Goal: Transaction & Acquisition: Purchase product/service

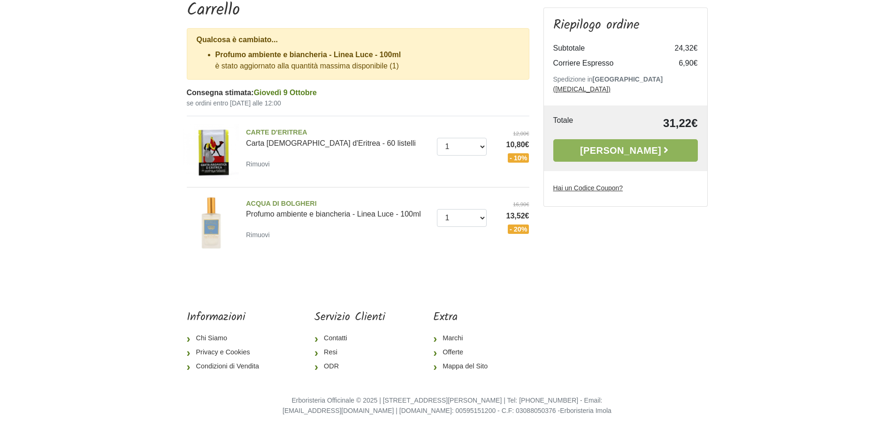
scroll to position [100, 0]
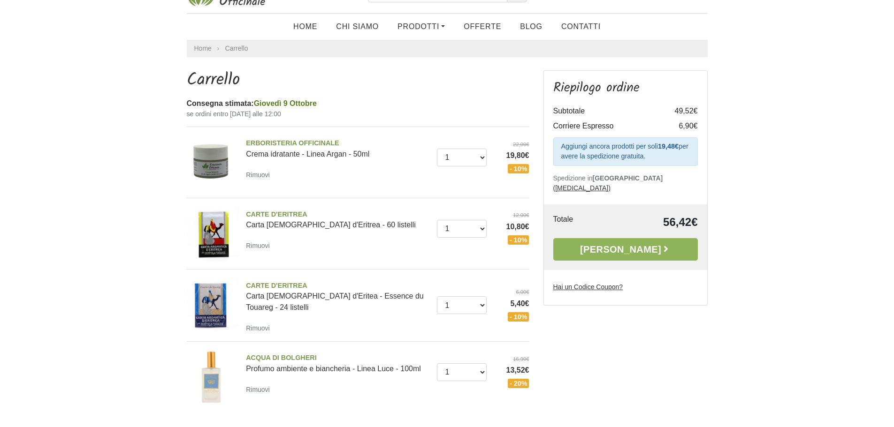
scroll to position [47, 0]
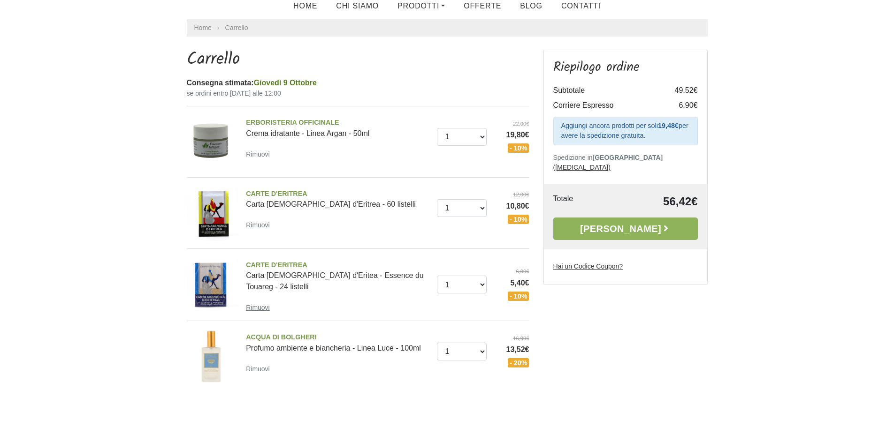
click at [259, 308] on small "Rimuovi" at bounding box center [258, 308] width 24 height 8
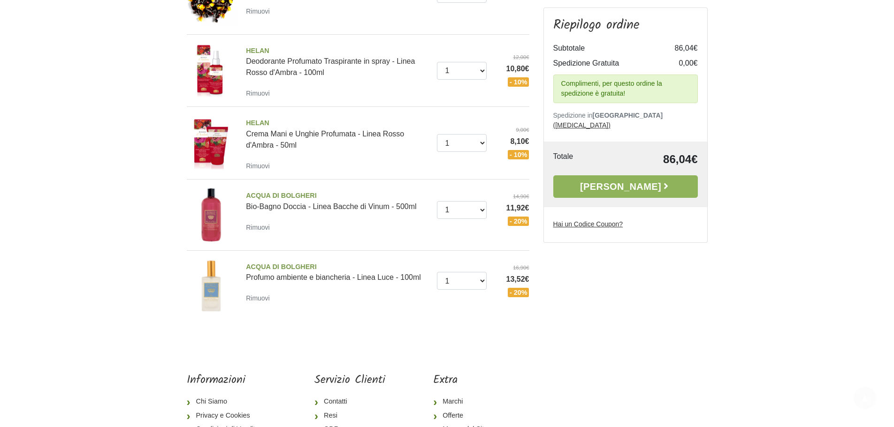
scroll to position [422, 0]
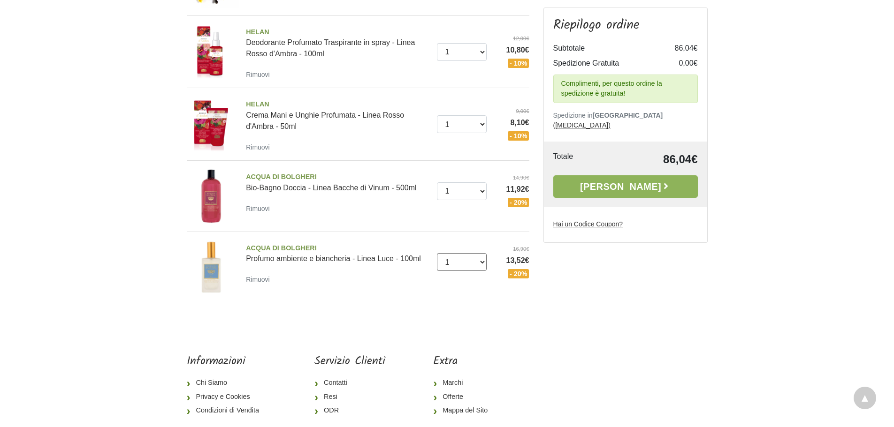
click at [480, 261] on select "0 (Rimuovi) 1" at bounding box center [462, 262] width 50 height 18
click at [484, 261] on select "0 (Rimuovi) 1" at bounding box center [462, 262] width 50 height 18
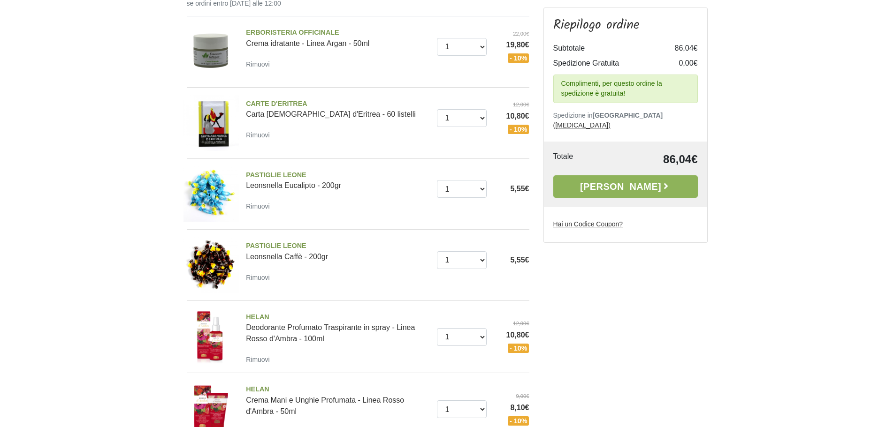
scroll to position [141, 0]
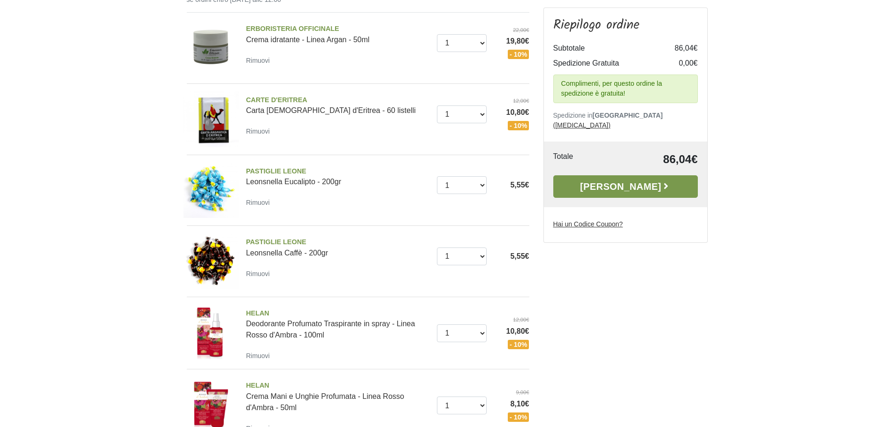
click at [618, 176] on link "Alla Cassa" at bounding box center [625, 186] width 145 height 23
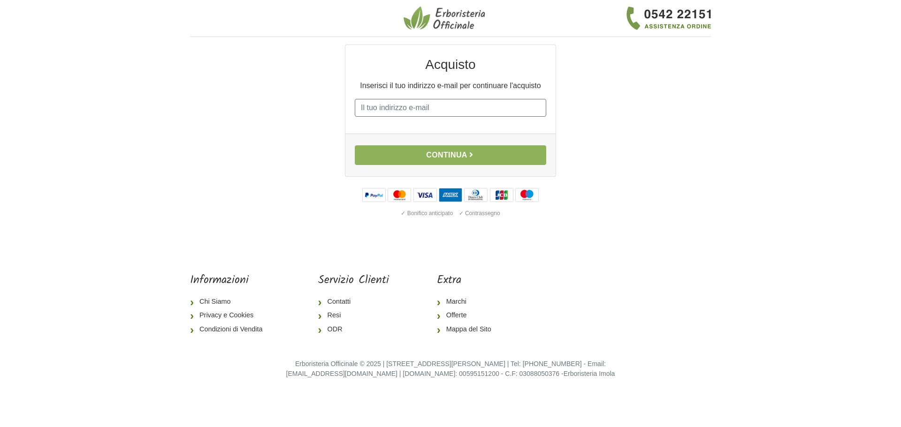
click at [365, 108] on input "E-mail" at bounding box center [450, 108] width 191 height 18
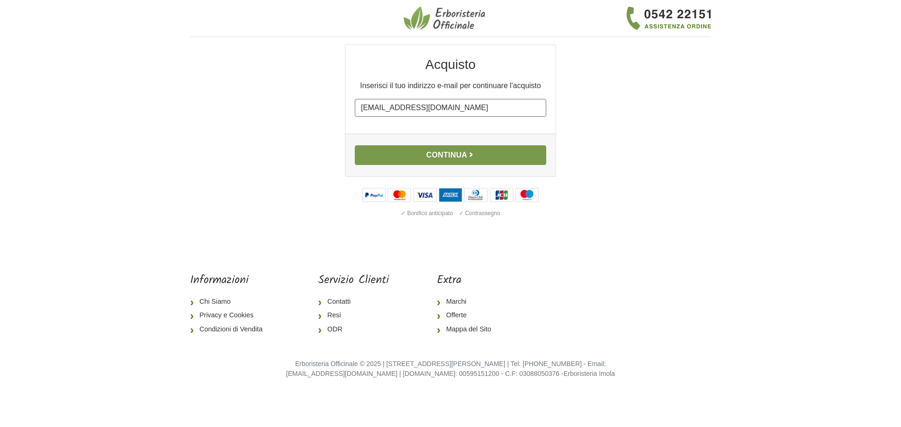
type input "[EMAIL_ADDRESS][DOMAIN_NAME]"
click at [452, 152] on button "Continua" at bounding box center [450, 155] width 191 height 20
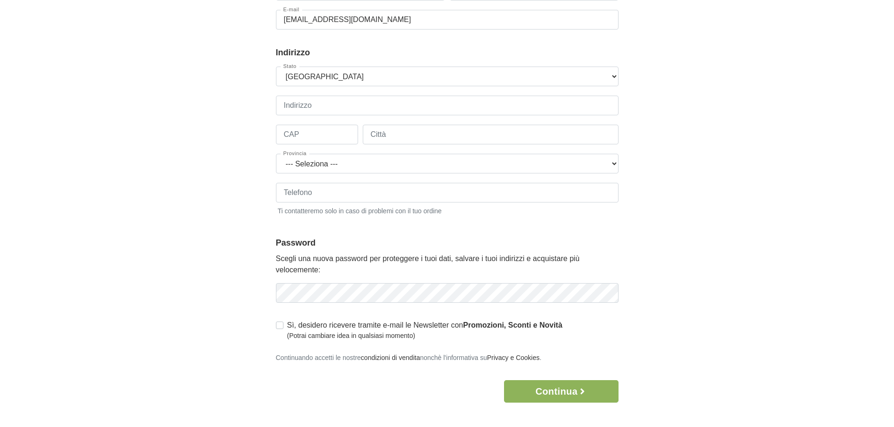
scroll to position [141, 0]
